Goal: Task Accomplishment & Management: Manage account settings

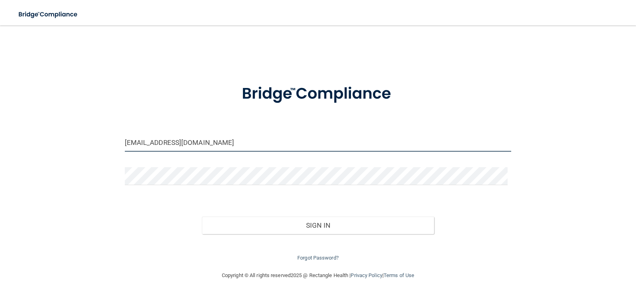
click at [175, 147] on input "[EMAIL_ADDRESS][DOMAIN_NAME]" at bounding box center [318, 143] width 387 height 18
click at [154, 141] on input "[EMAIL_ADDRESS][DOMAIN_NAME]" at bounding box center [318, 143] width 387 height 18
type input "[EMAIL_ADDRESS][DOMAIN_NAME]"
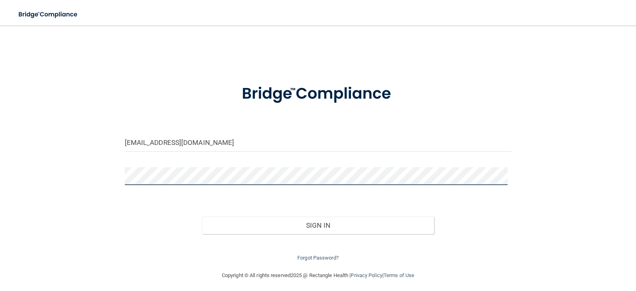
click at [41, 182] on div "[EMAIL_ADDRESS][DOMAIN_NAME] Invalid email/password. You don't have permission …" at bounding box center [318, 147] width 605 height 229
click at [202, 216] on button "Sign In" at bounding box center [318, 225] width 232 height 18
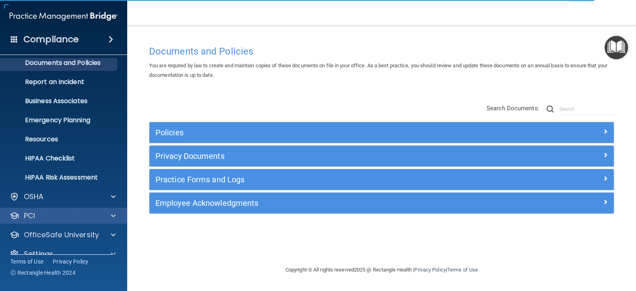
scroll to position [39, 0]
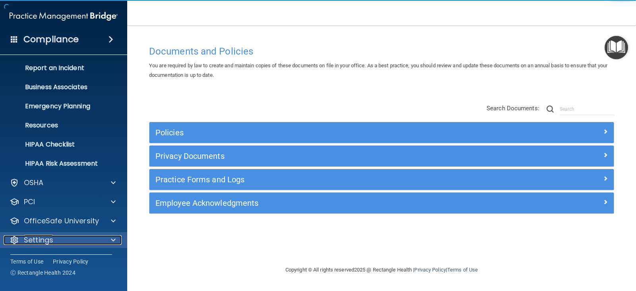
click at [41, 241] on p "Settings" at bounding box center [38, 240] width 29 height 10
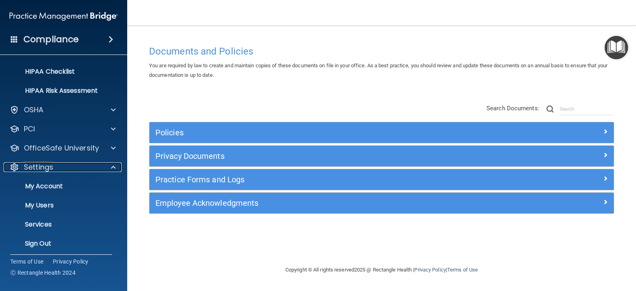
scroll to position [116, 0]
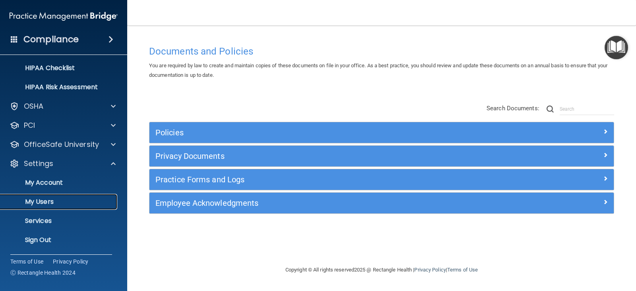
click at [44, 201] on p "My Users" at bounding box center [59, 202] width 109 height 8
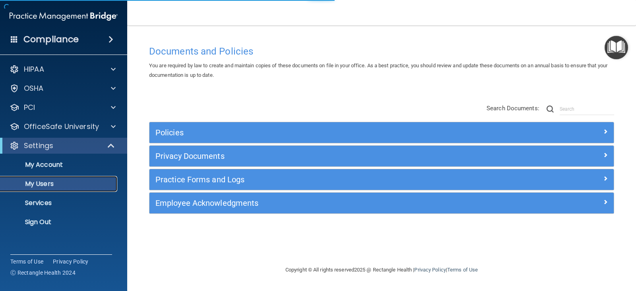
select select "20"
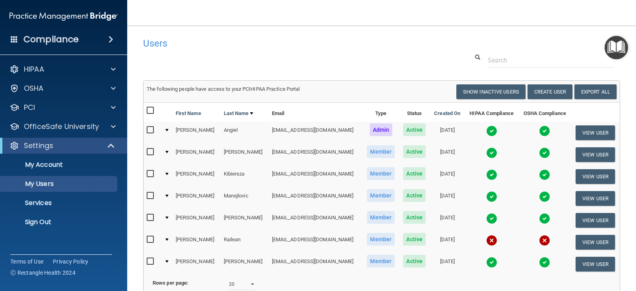
click at [167, 240] on div at bounding box center [166, 239] width 3 height 2
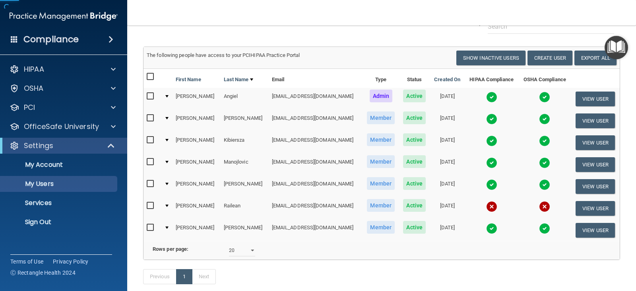
scroll to position [80, 0]
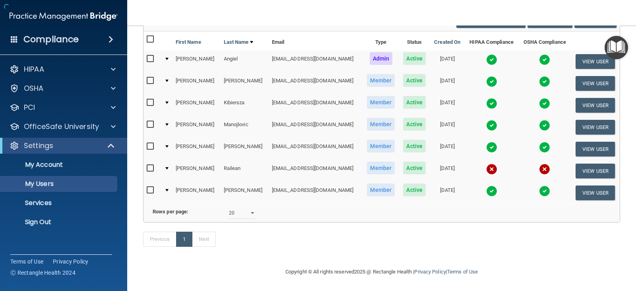
click at [168, 167] on div at bounding box center [166, 168] width 3 height 2
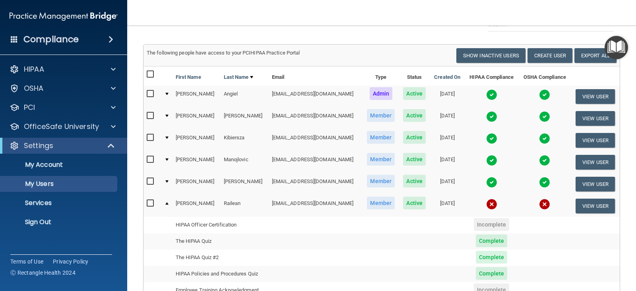
scroll to position [31, 0]
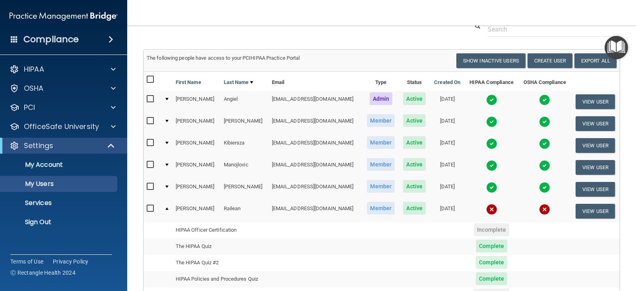
click at [165, 208] on td at bounding box center [167, 210] width 12 height 21
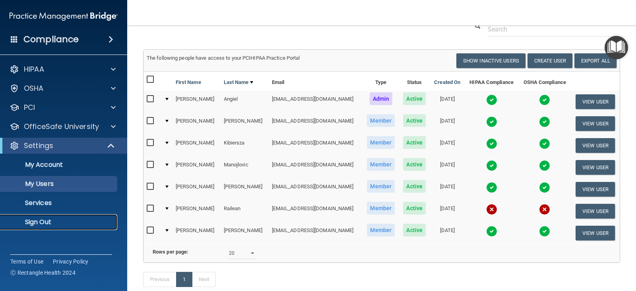
click at [36, 223] on p "Sign Out" at bounding box center [59, 222] width 109 height 8
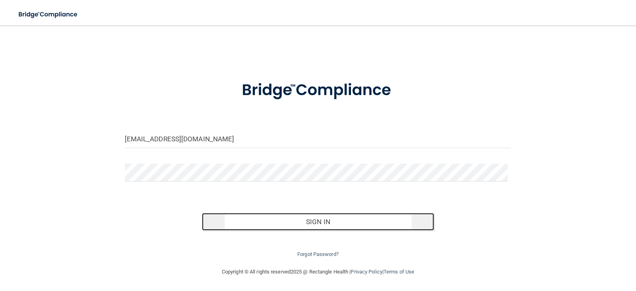
click at [313, 219] on button "Sign In" at bounding box center [318, 222] width 232 height 18
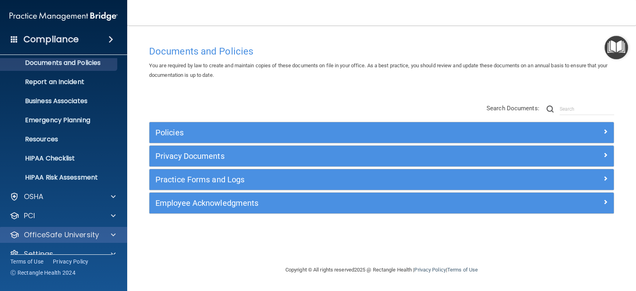
scroll to position [39, 0]
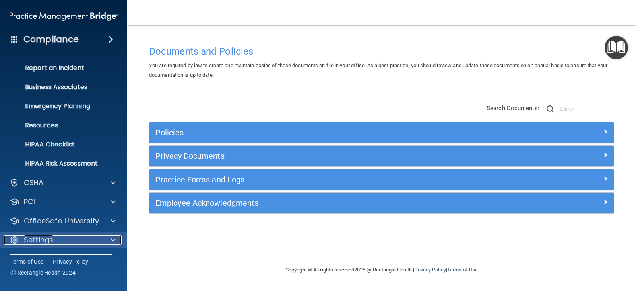
click at [49, 239] on p "Settings" at bounding box center [38, 240] width 29 height 10
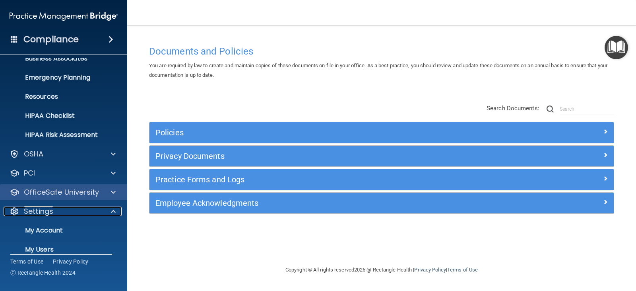
scroll to position [116, 0]
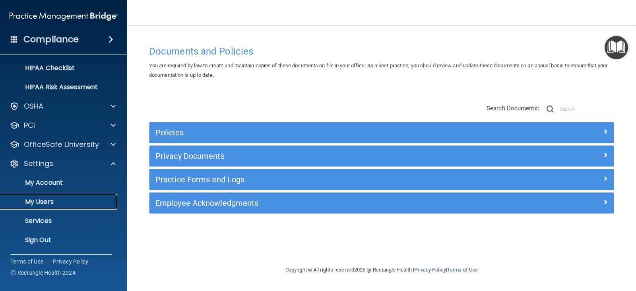
click at [50, 202] on p "My Users" at bounding box center [59, 202] width 109 height 8
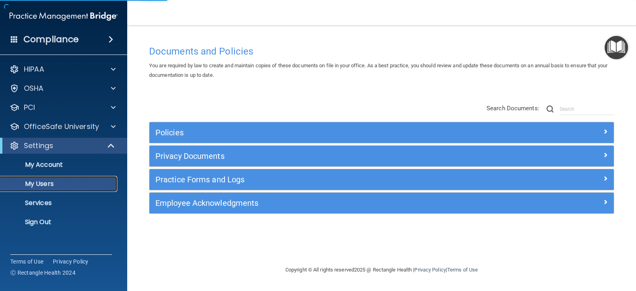
select select "20"
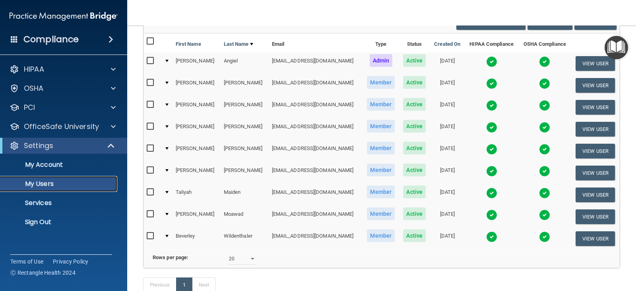
scroll to position [80, 0]
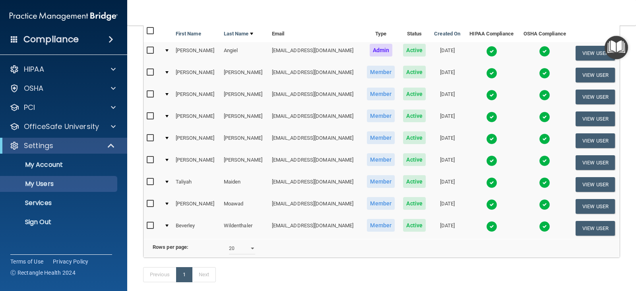
click at [167, 138] on div at bounding box center [166, 138] width 3 height 2
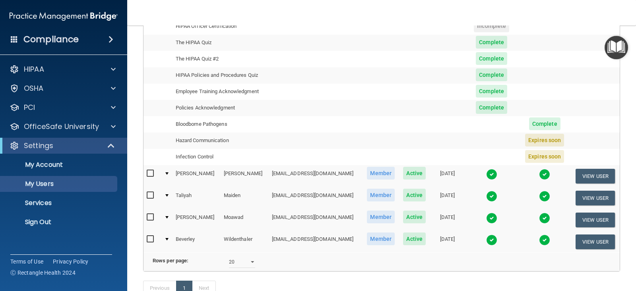
scroll to position [199, 0]
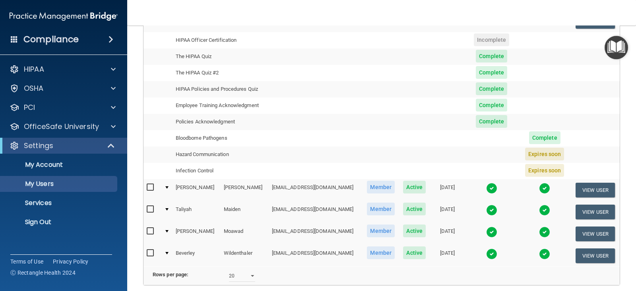
click at [166, 252] on div at bounding box center [166, 253] width 3 height 2
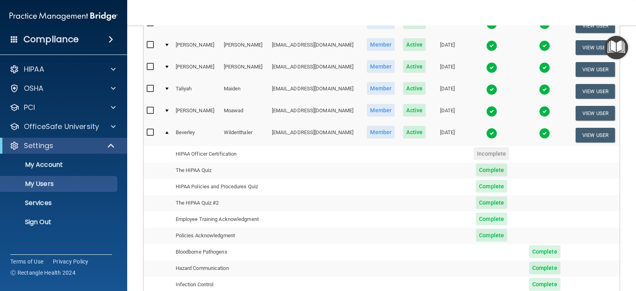
scroll to position [115, 0]
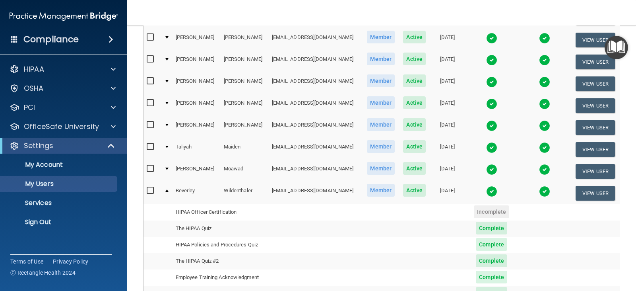
click at [167, 103] on div at bounding box center [166, 103] width 3 height 2
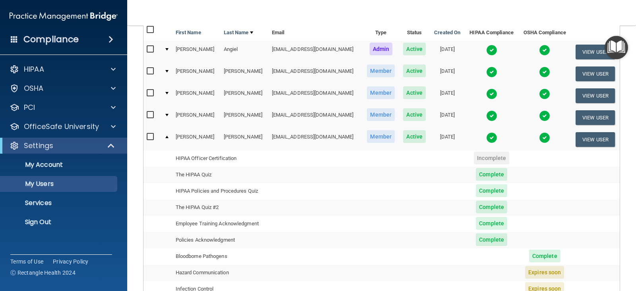
scroll to position [234, 0]
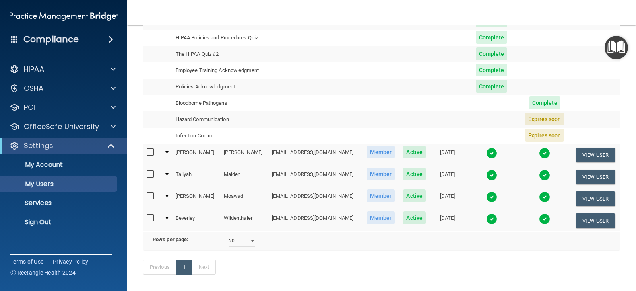
click at [166, 175] on div at bounding box center [166, 174] width 3 height 2
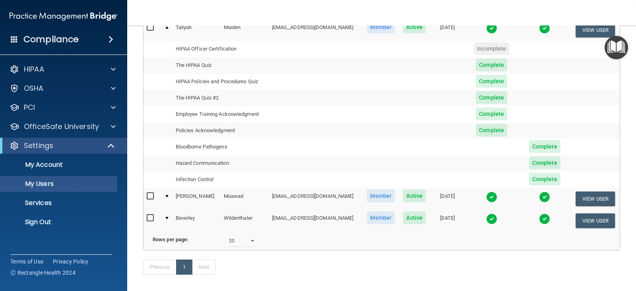
click at [167, 28] on div at bounding box center [166, 27] width 3 height 2
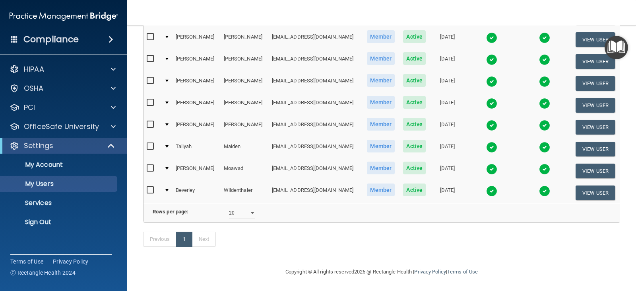
click at [169, 58] on div at bounding box center [166, 59] width 3 height 2
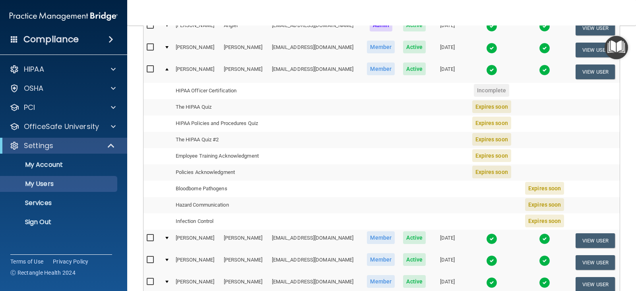
scroll to position [0, 0]
